Goal: Transaction & Acquisition: Purchase product/service

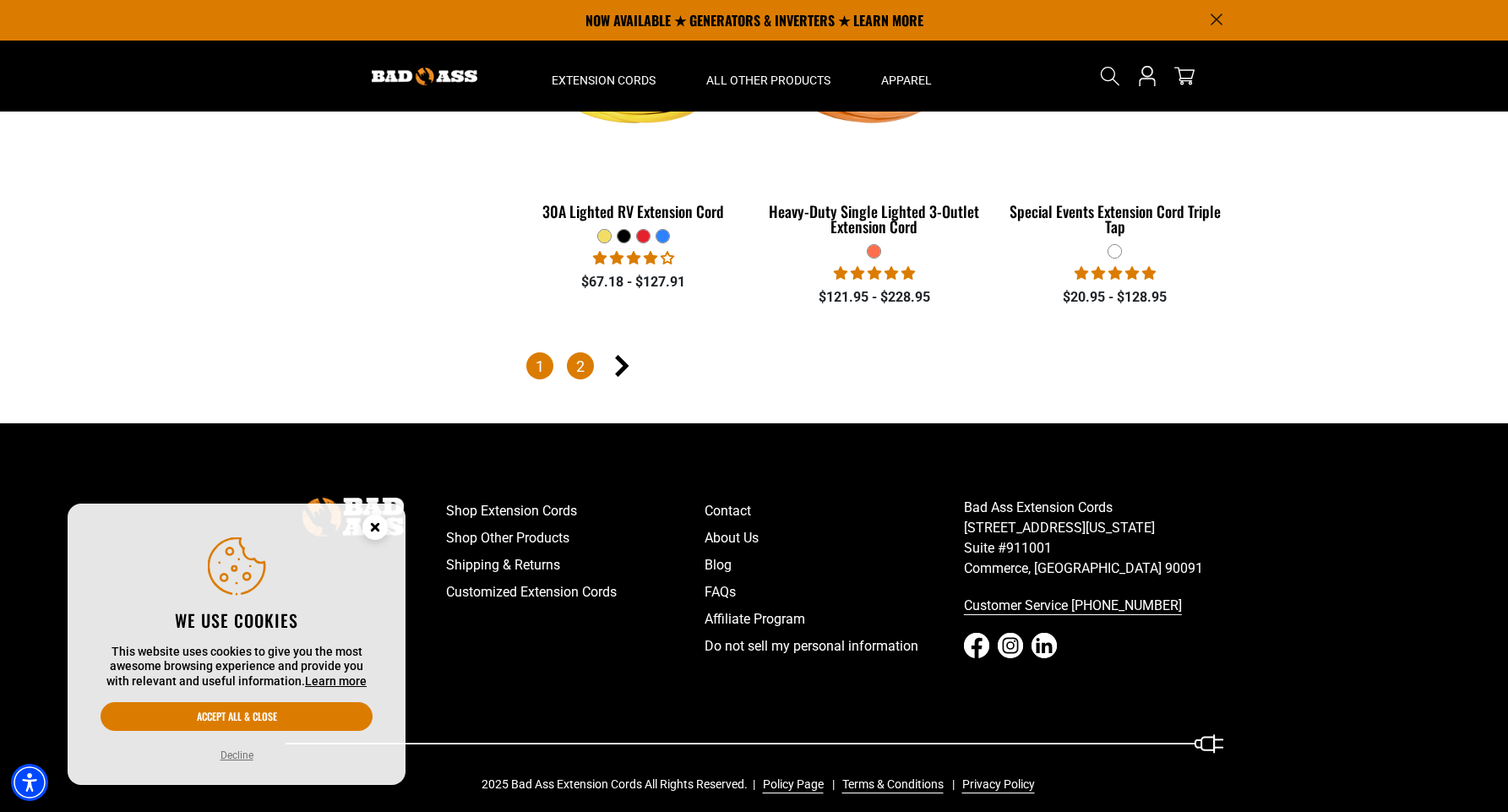
scroll to position [3991, 0]
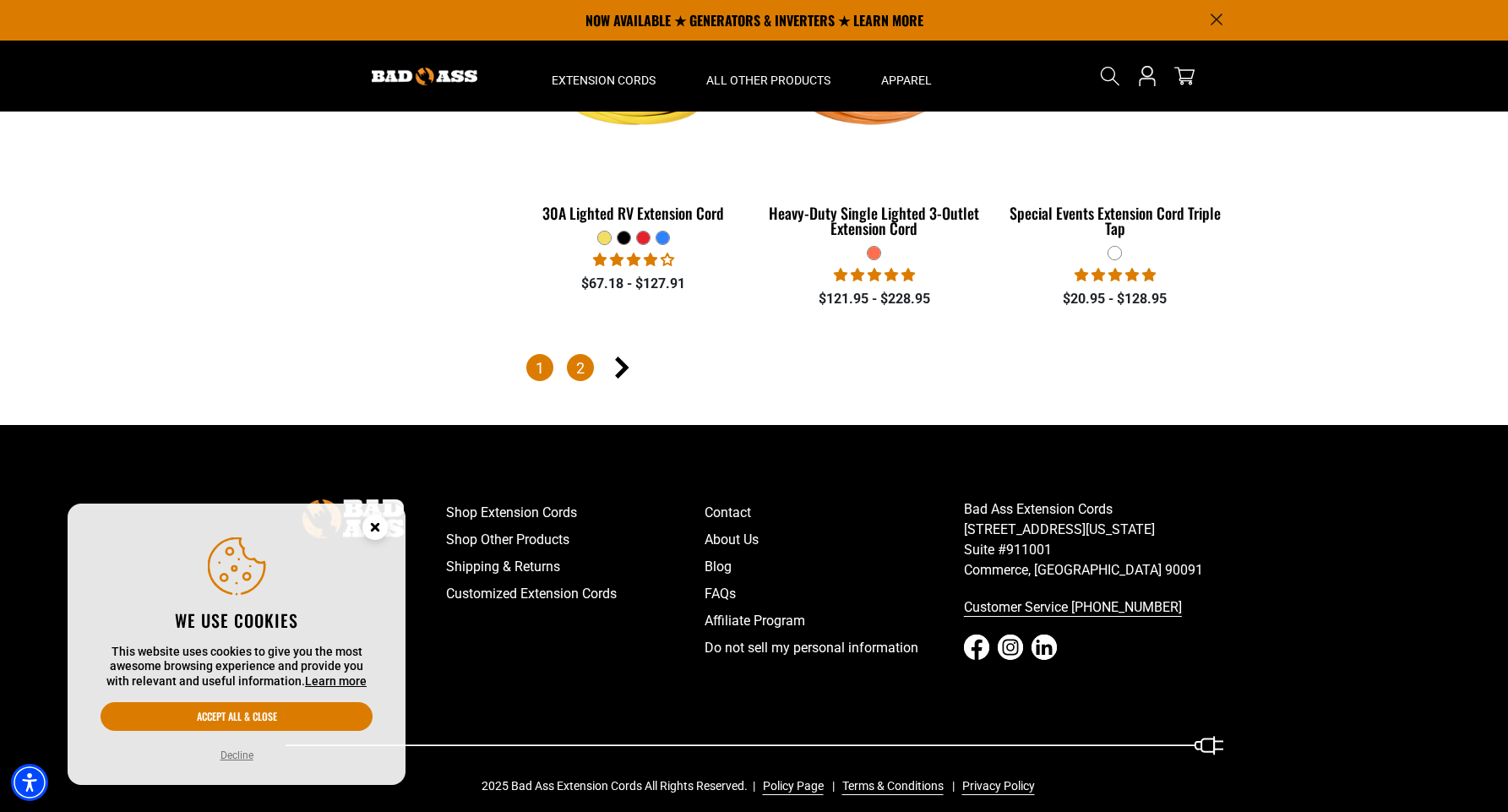
click at [588, 361] on link "2" at bounding box center [580, 367] width 27 height 27
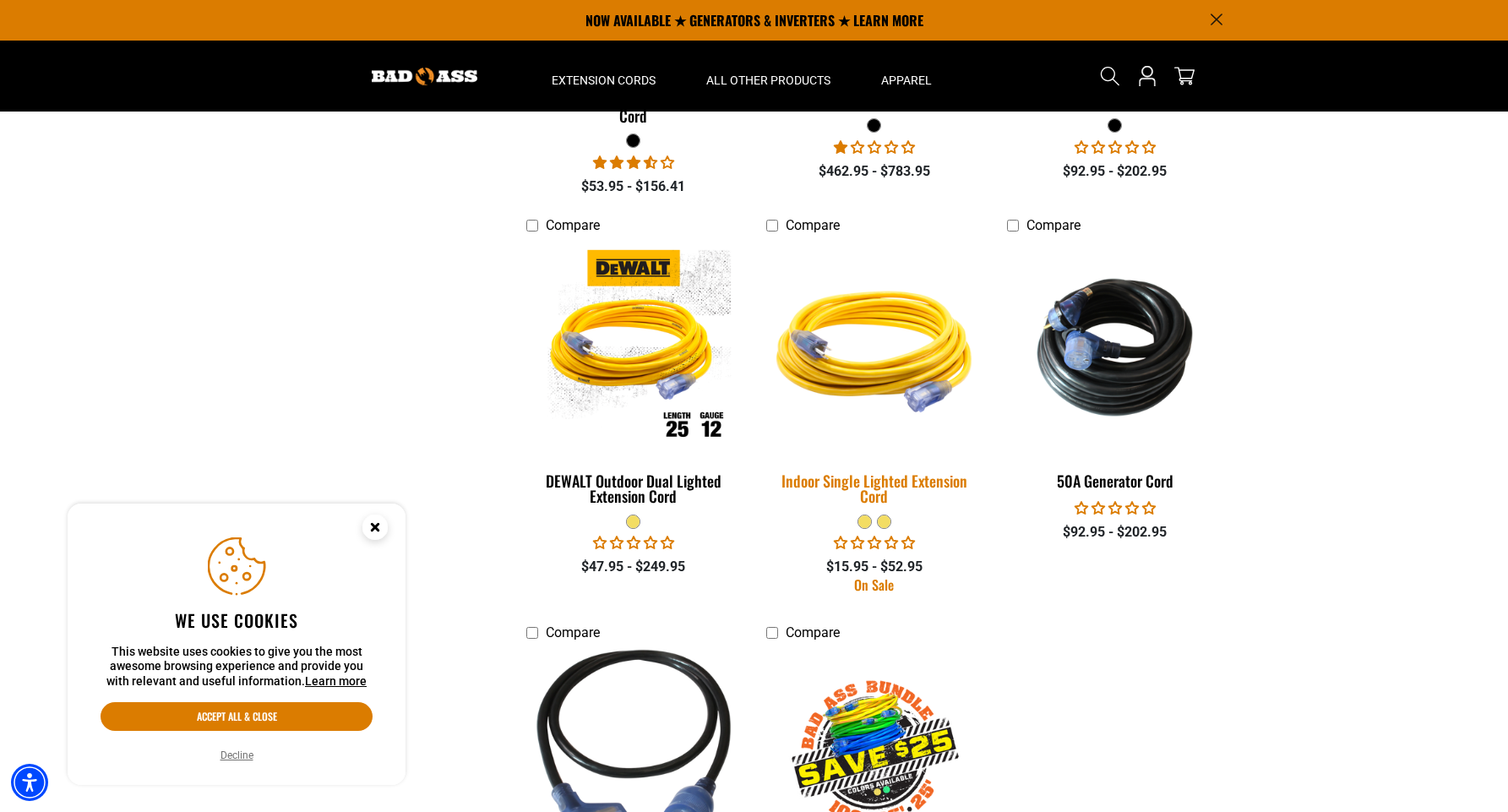
scroll to position [637, 0]
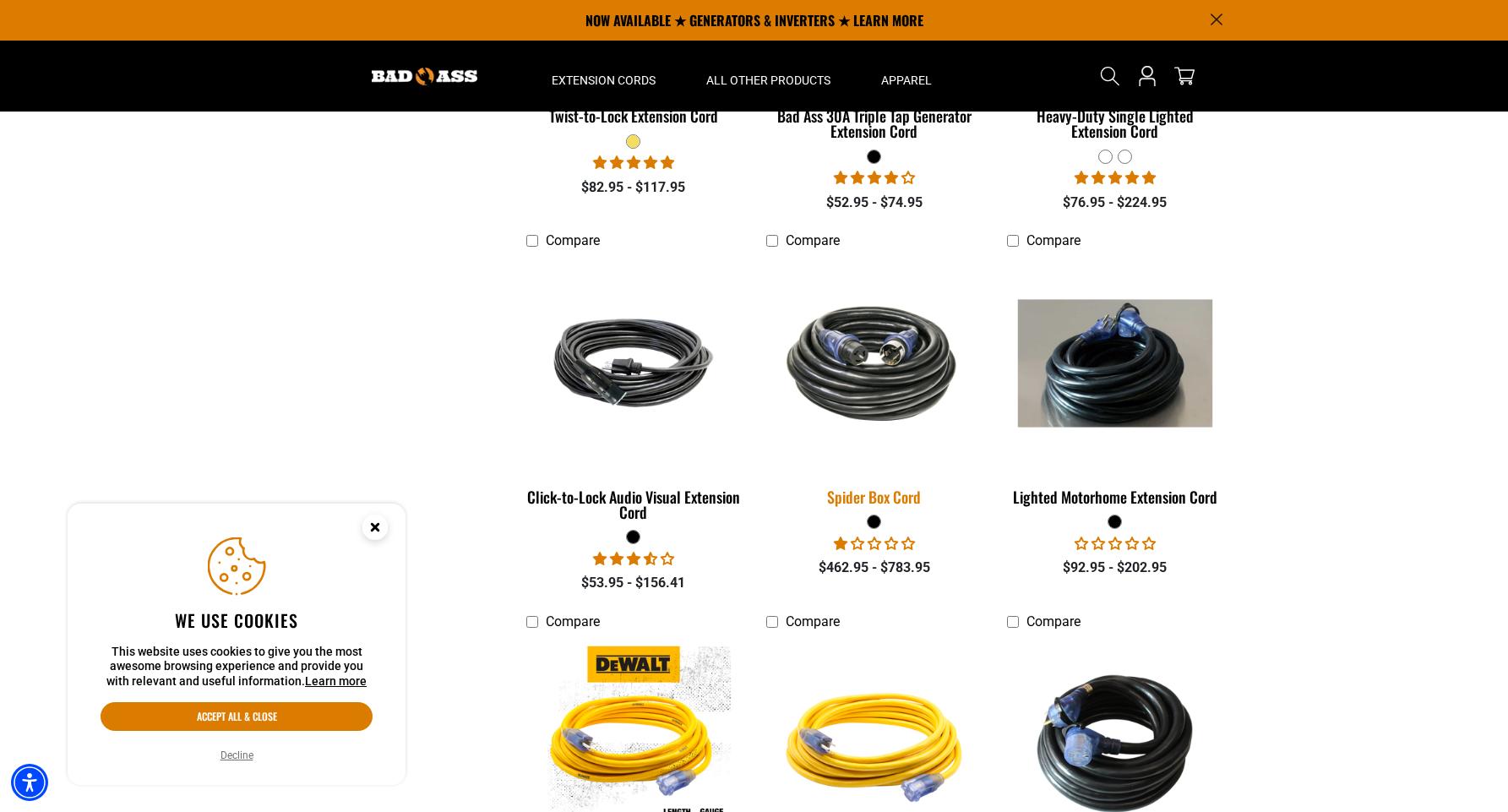
click at [894, 353] on img at bounding box center [874, 362] width 237 height 144
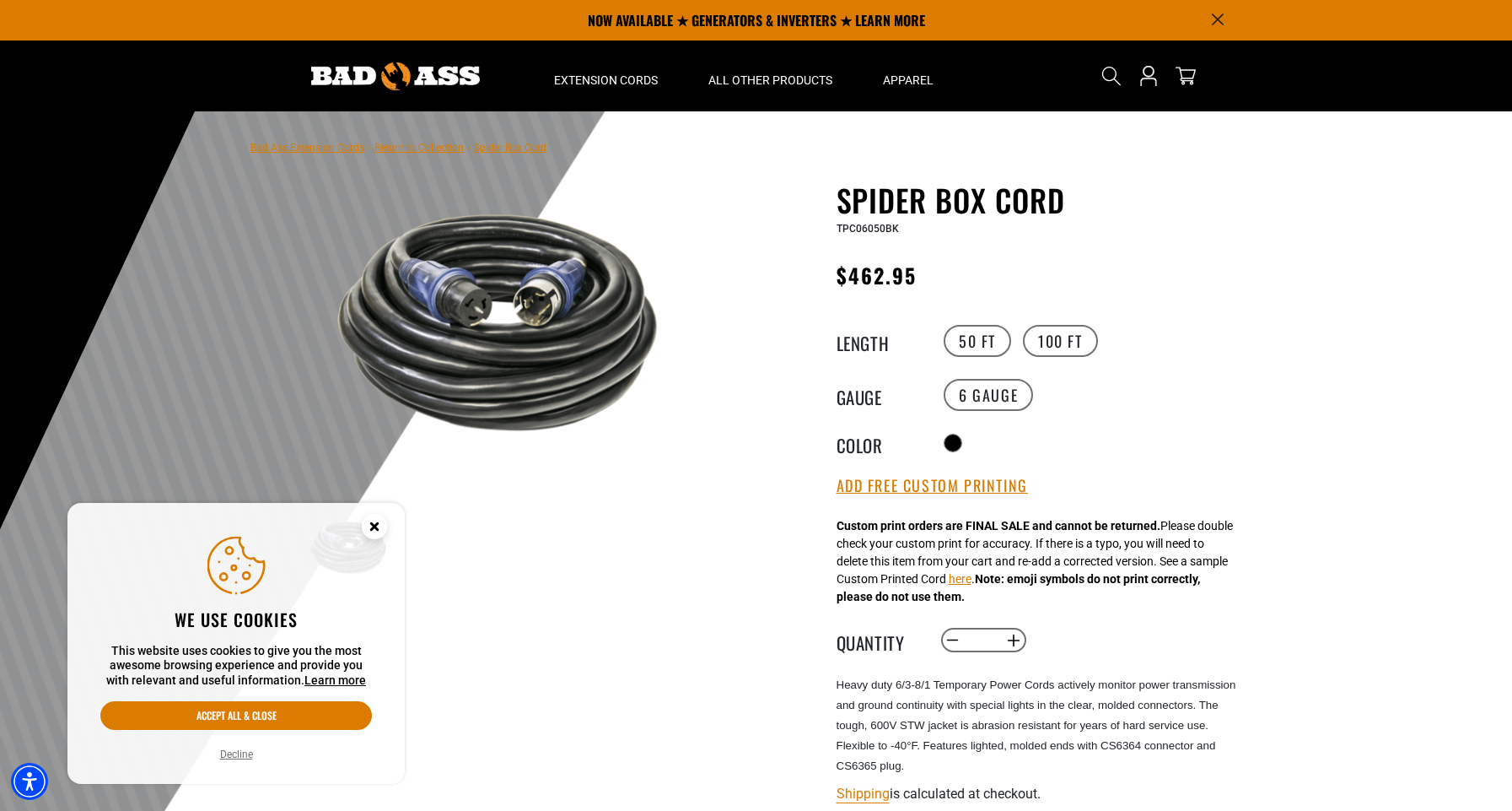
scroll to position [4, 0]
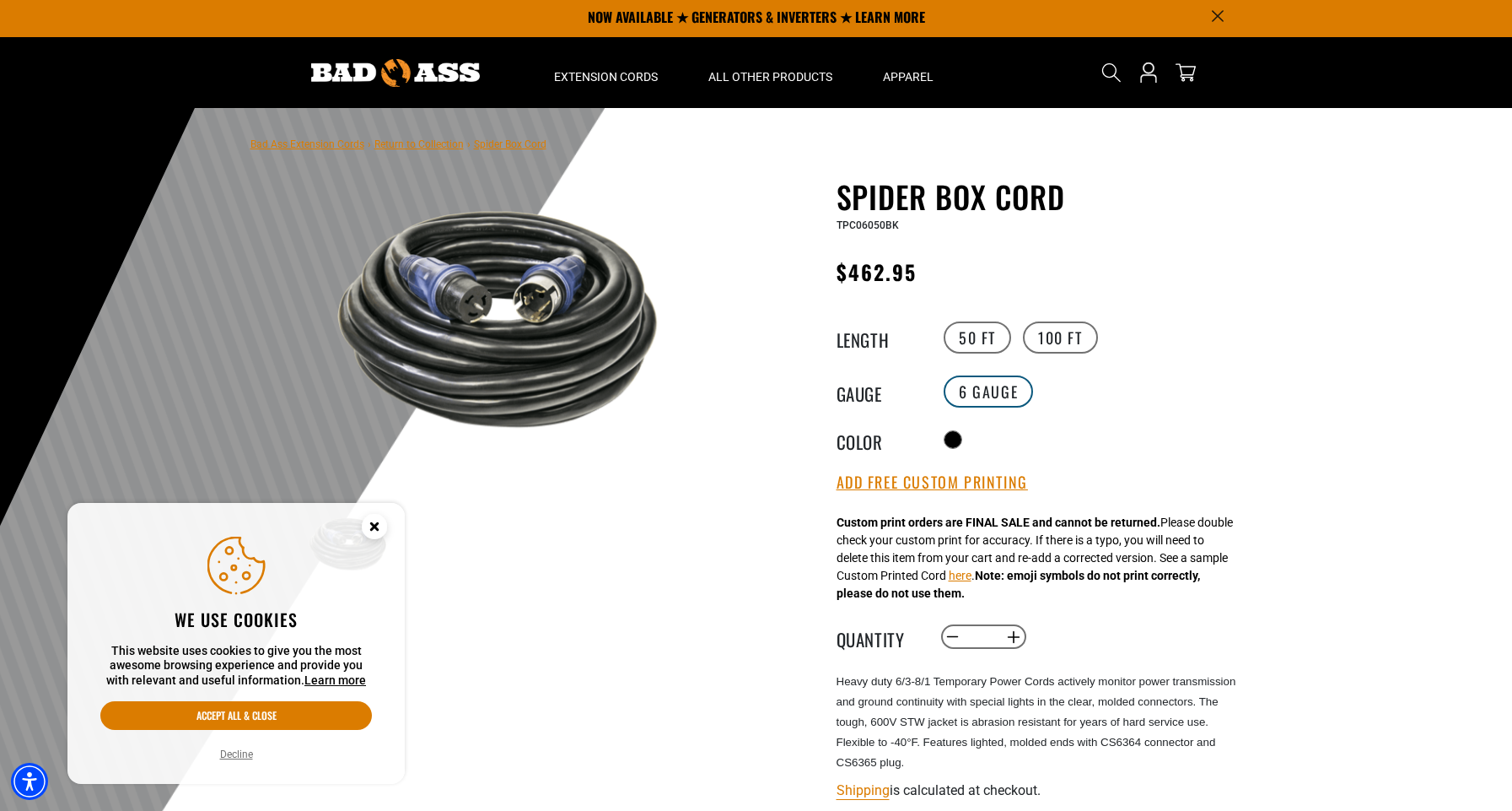
click at [994, 390] on label "6 Gauge" at bounding box center [988, 391] width 90 height 32
click at [1050, 338] on label "100 FT" at bounding box center [1061, 338] width 75 height 32
click at [963, 335] on label "50 FT" at bounding box center [977, 338] width 68 height 32
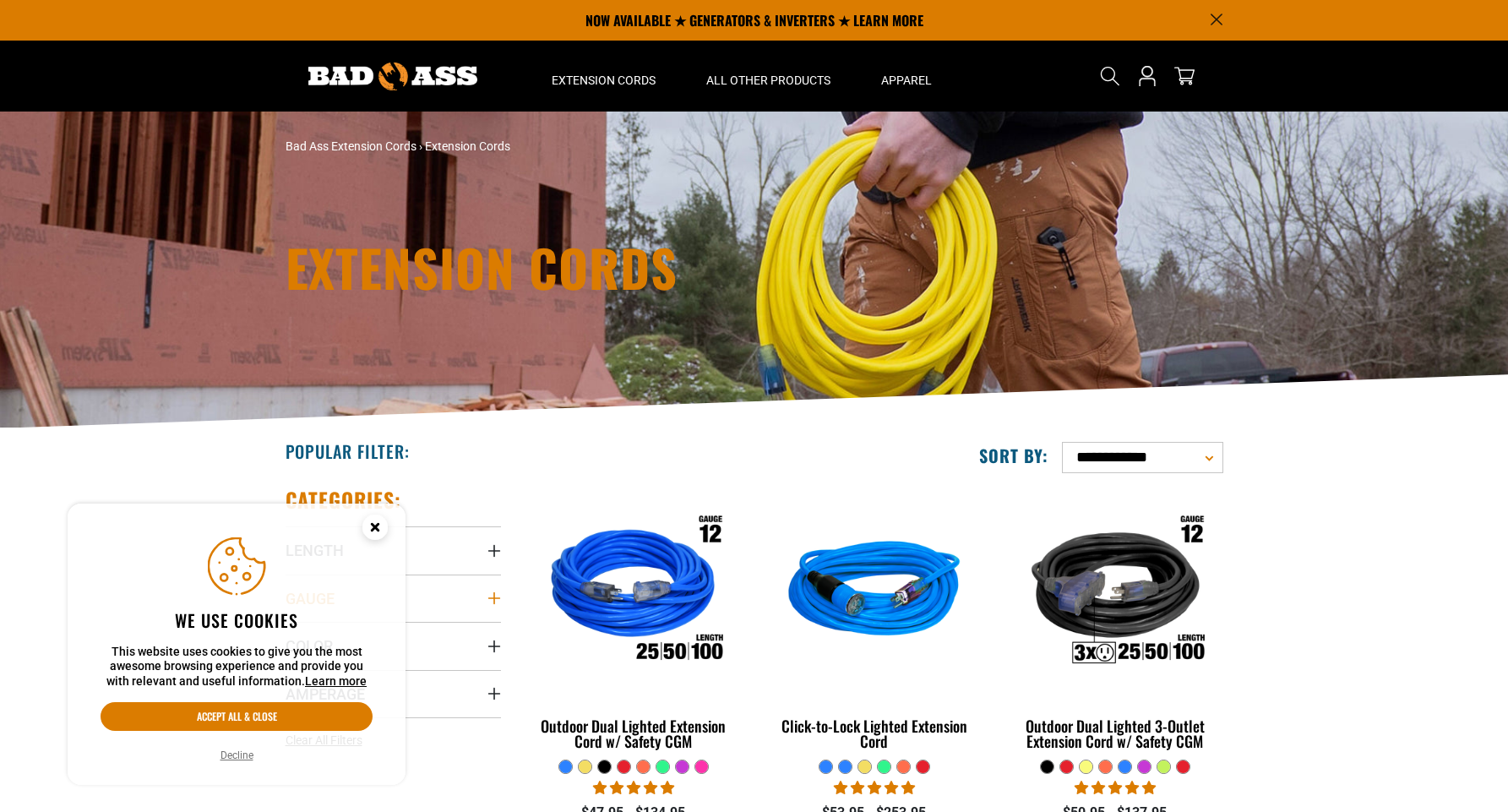
click at [478, 594] on summary "Gauge" at bounding box center [393, 598] width 215 height 48
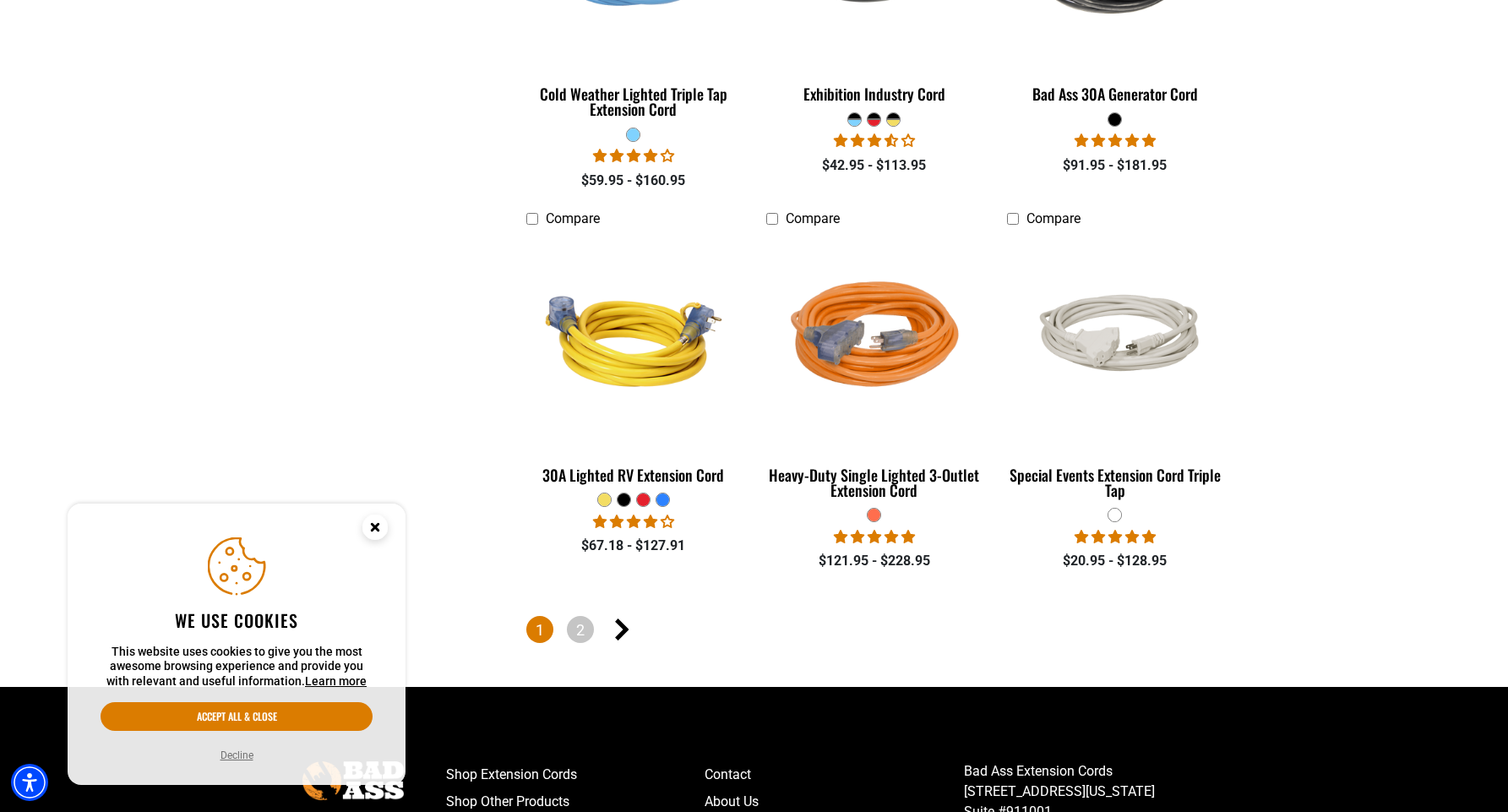
click at [377, 524] on icon "Cookie Consent" at bounding box center [375, 526] width 6 height 6
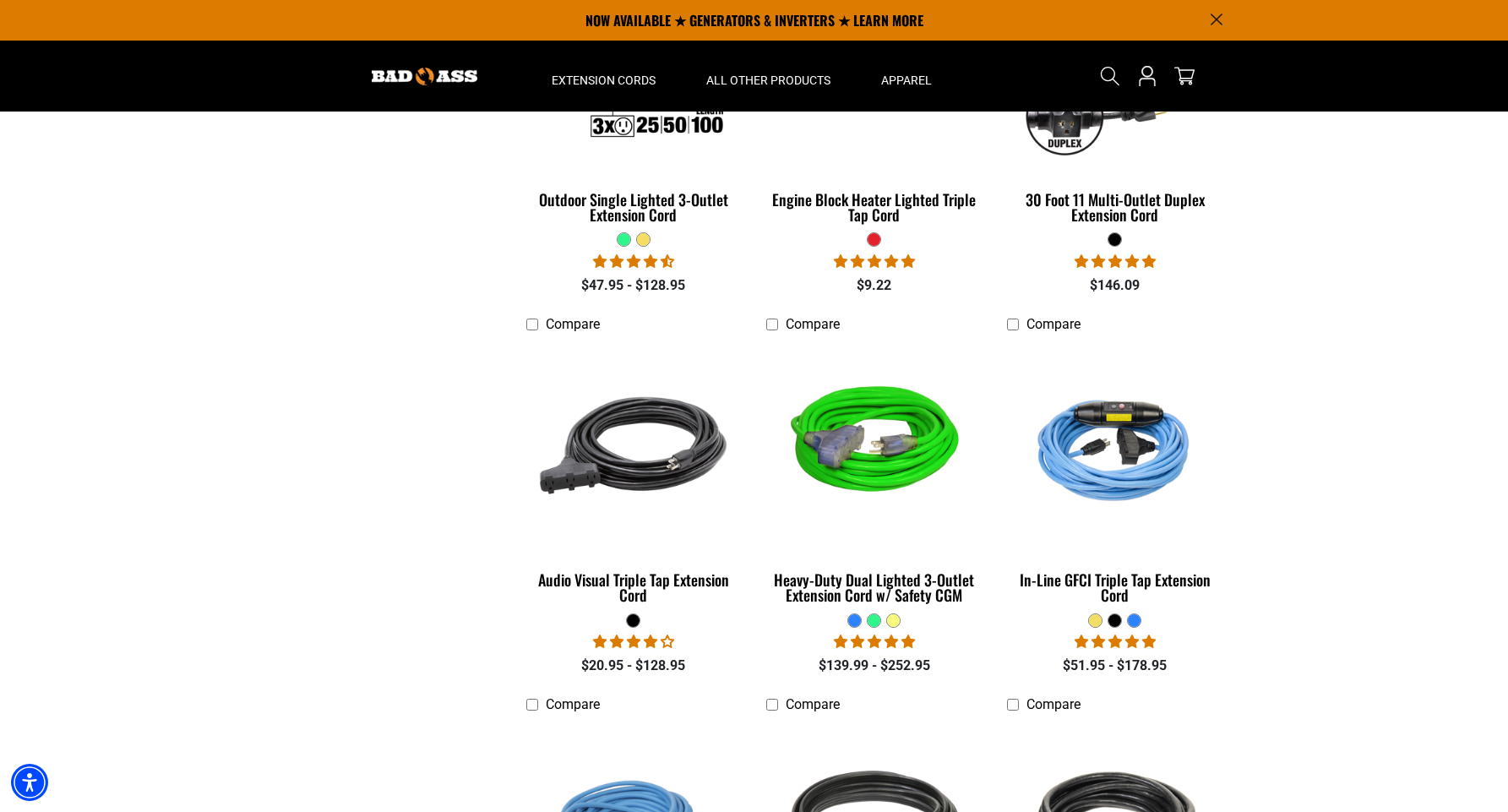
scroll to position [2855, 0]
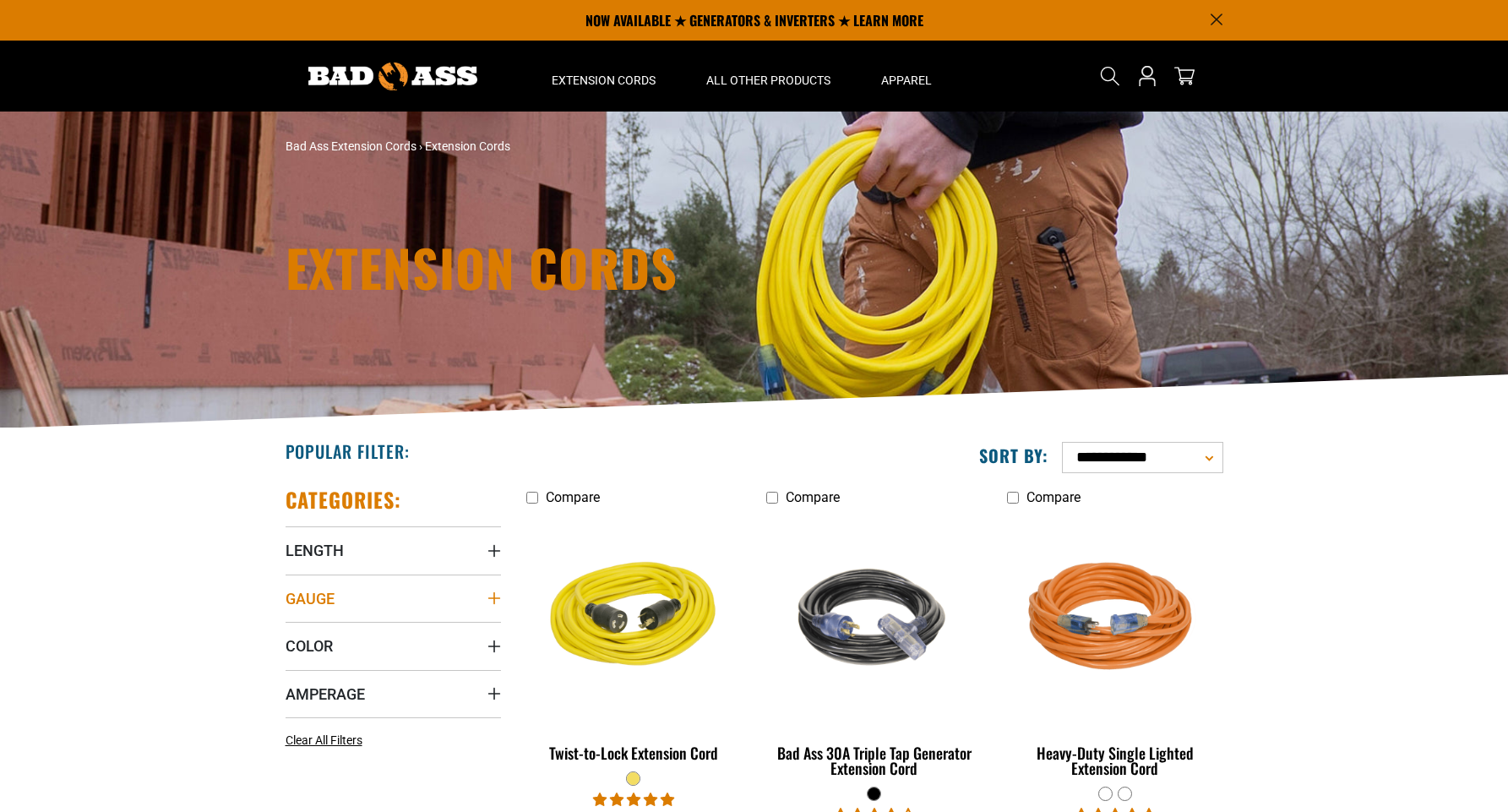
click at [399, 602] on summary "Gauge" at bounding box center [393, 598] width 215 height 48
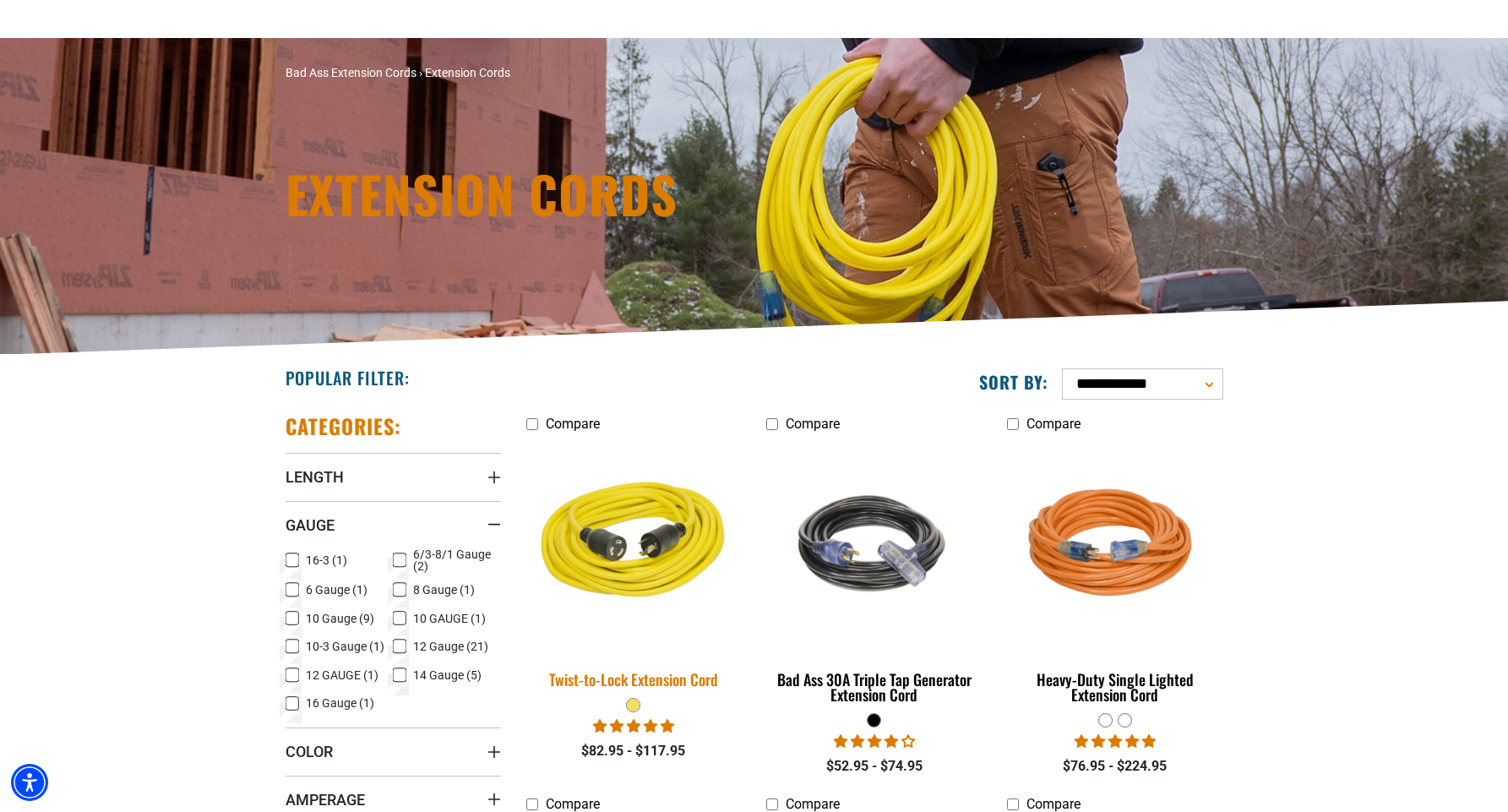
scroll to position [106, 0]
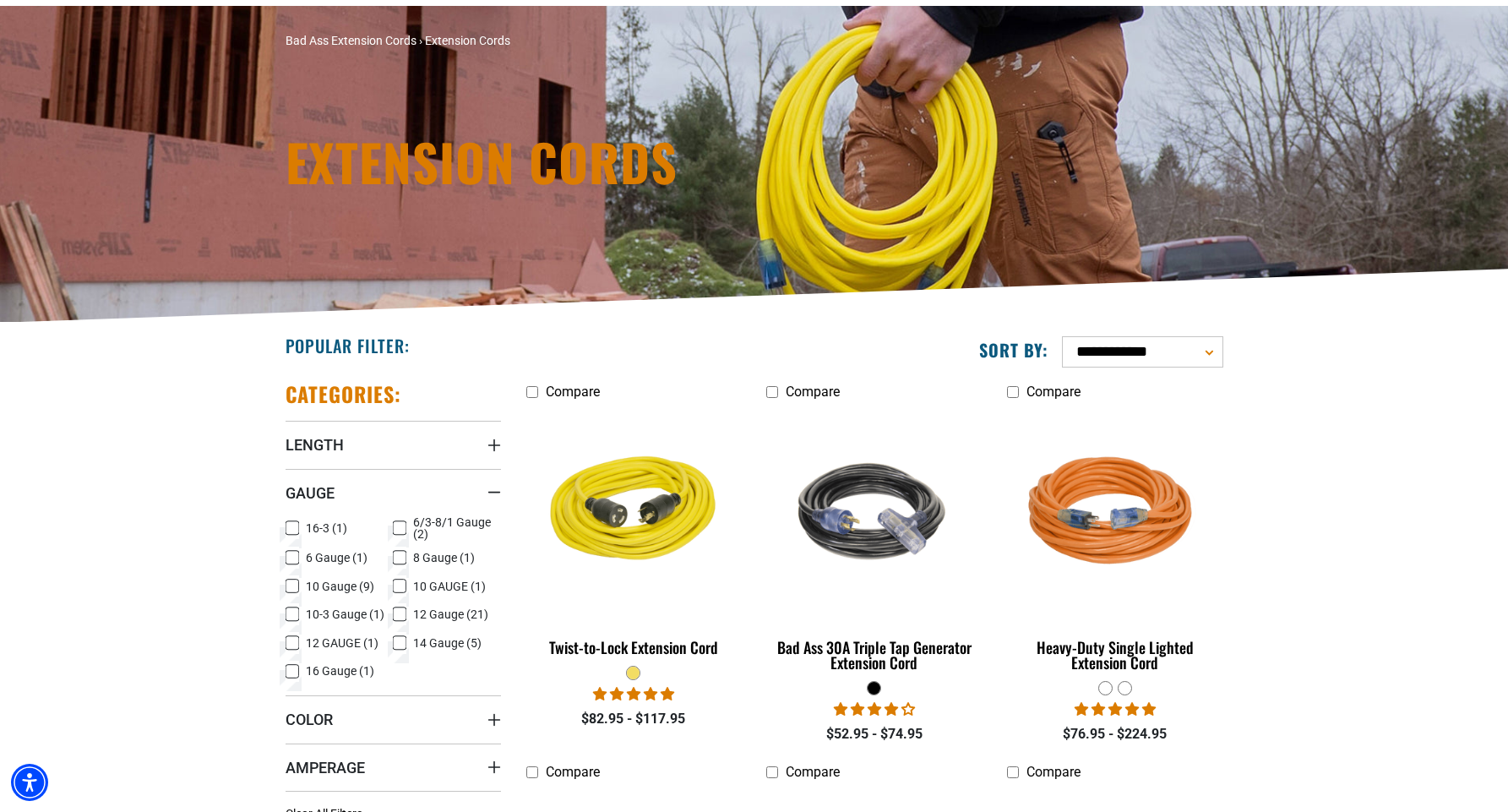
click at [401, 533] on icon at bounding box center [399, 527] width 13 height 22
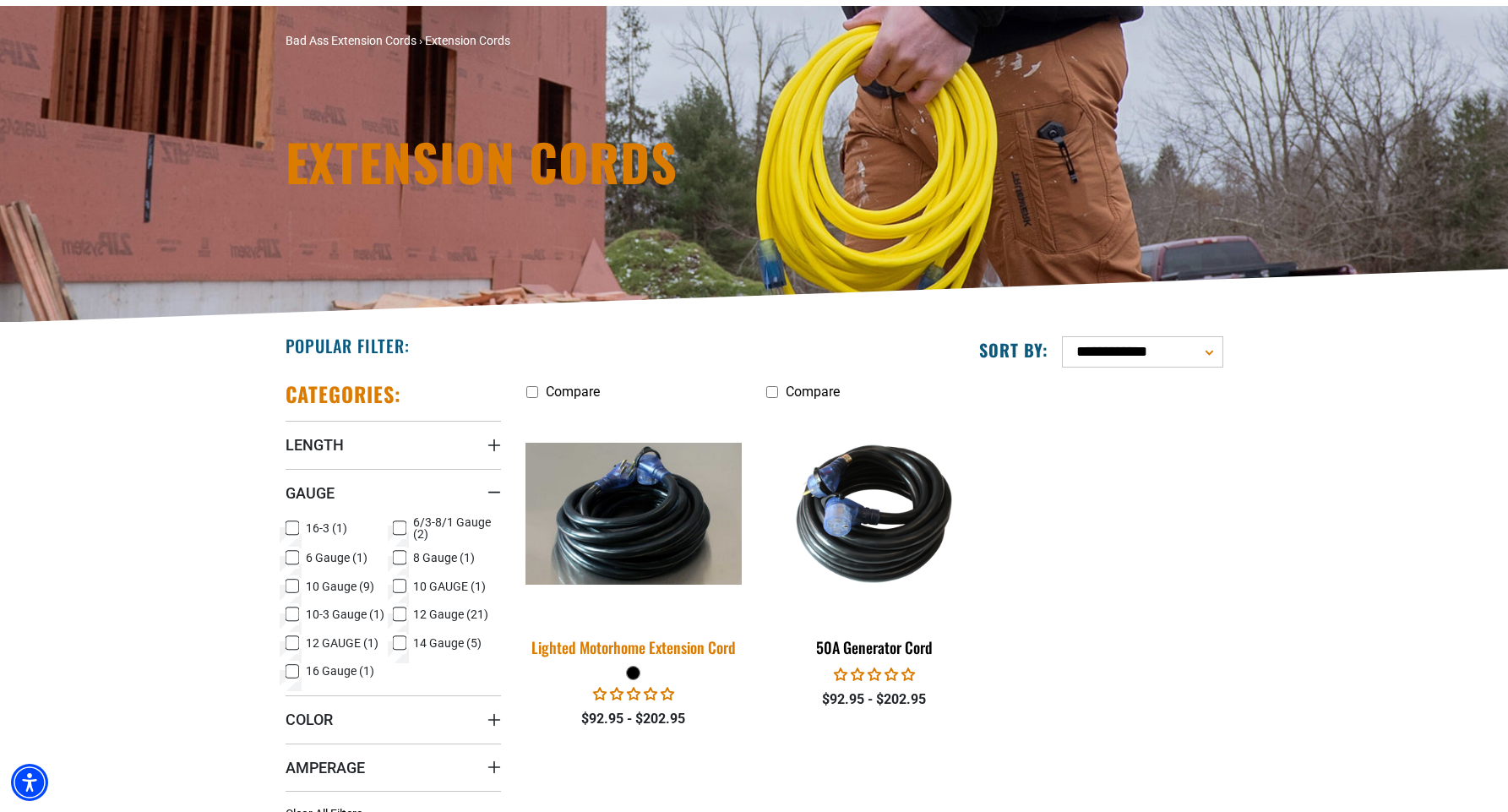
click at [677, 584] on img at bounding box center [634, 513] width 237 height 142
